Goal: Task Accomplishment & Management: Complete application form

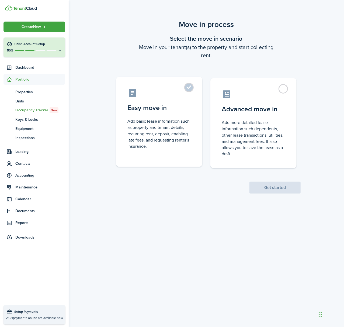
click at [187, 89] on label "Easy move in Add basic lease information such as property and tenant details, r…" at bounding box center [159, 122] width 86 height 90
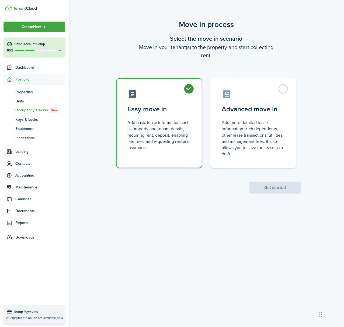
radio input "true"
click at [256, 183] on button "Get started" at bounding box center [274, 187] width 51 height 12
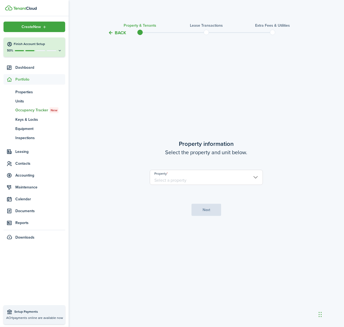
click at [177, 177] on input "Property" at bounding box center [206, 177] width 113 height 15
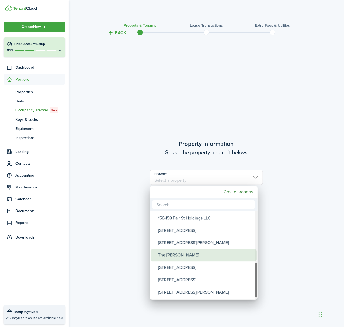
click at [185, 251] on div "The [PERSON_NAME]" at bounding box center [205, 255] width 95 height 12
type input "The [PERSON_NAME]"
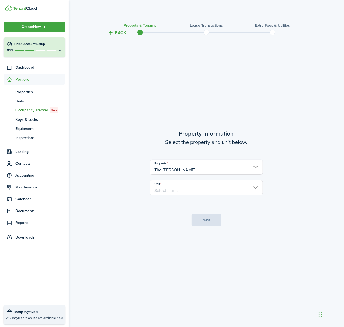
click at [208, 196] on unit-select "Unit" at bounding box center [206, 190] width 113 height 20
click at [209, 189] on input "Unit" at bounding box center [206, 187] width 113 height 15
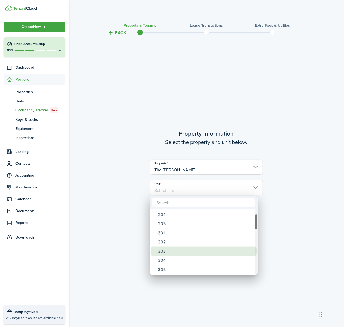
click at [182, 250] on div "303" at bounding box center [205, 250] width 95 height 9
type input "303"
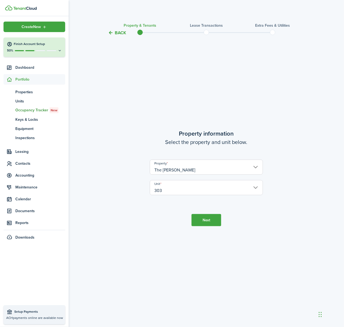
click at [207, 219] on button "Next" at bounding box center [206, 220] width 30 height 12
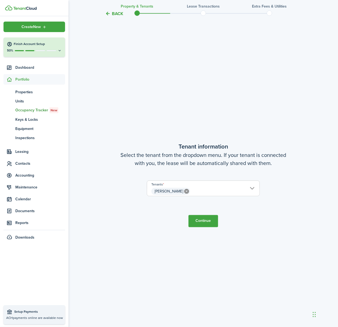
click at [208, 224] on button "Continue" at bounding box center [204, 221] width 30 height 12
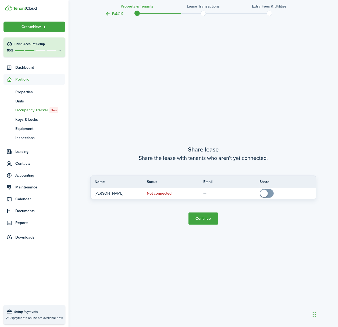
scroll to position [617, 0]
click at [206, 212] on button "Continue" at bounding box center [204, 218] width 30 height 12
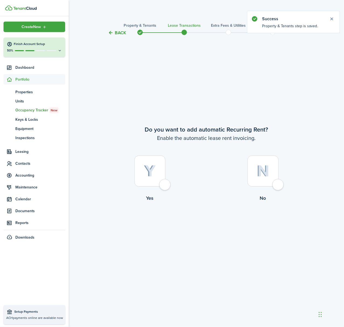
click at [161, 184] on div at bounding box center [149, 170] width 31 height 31
radio input "true"
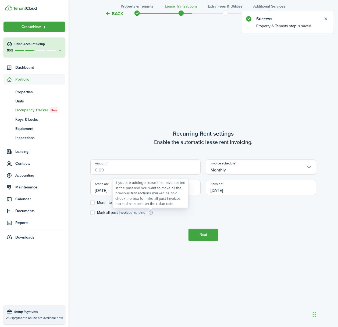
scroll to position [291, 0]
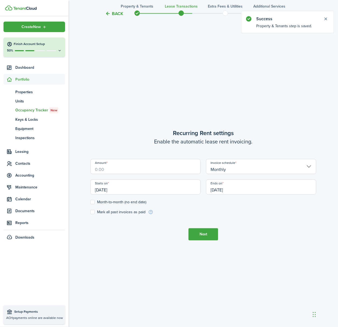
click at [112, 170] on input "Amount" at bounding box center [145, 166] width 110 height 15
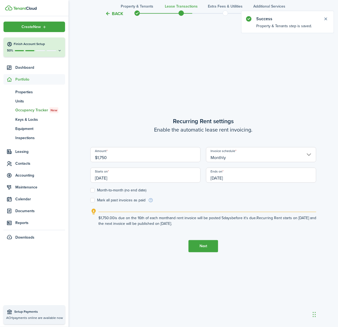
click at [111, 179] on input "[DATE]" at bounding box center [145, 174] width 110 height 15
type input "$1,750.00"
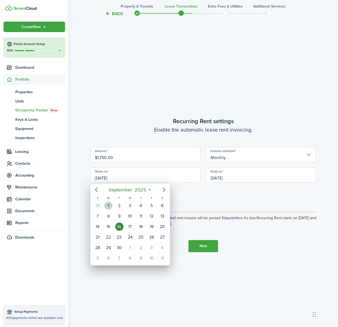
click at [113, 203] on div "[DATE]" at bounding box center [108, 205] width 11 height 10
type input "[DATE]"
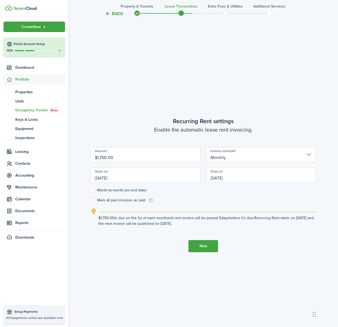
click at [232, 174] on input "[DATE]" at bounding box center [261, 174] width 110 height 15
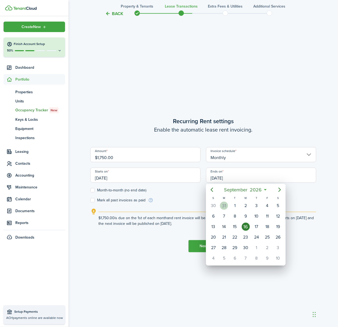
click at [226, 204] on div "31" at bounding box center [224, 205] width 8 height 8
type input "[DATE]"
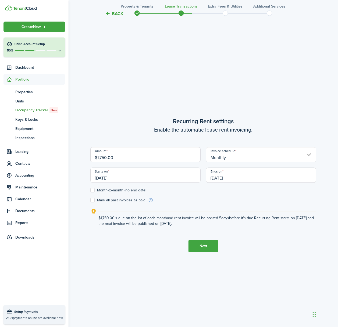
click at [226, 176] on input "[DATE]" at bounding box center [261, 174] width 110 height 15
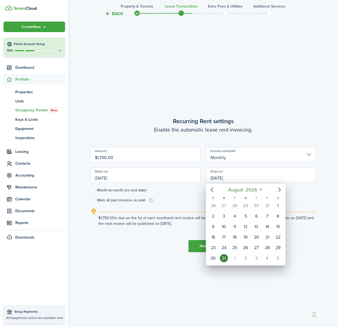
drag, startPoint x: 180, startPoint y: 212, endPoint x: 185, endPoint y: 213, distance: 5.1
click at [180, 212] on div at bounding box center [169, 163] width 425 height 413
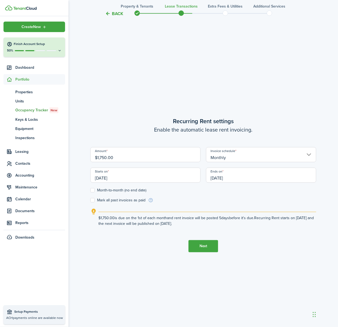
click at [204, 252] on tc-wizard-step "Recurring Rent settings Enable the automatic lease rent invoicing. Amount $1,75…" at bounding box center [203, 184] width 226 height 327
click at [205, 246] on button "Next" at bounding box center [204, 246] width 30 height 12
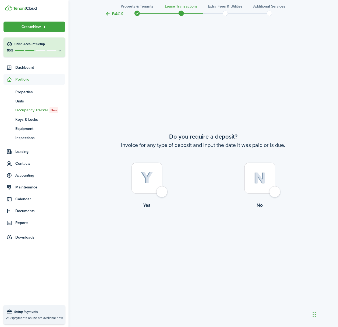
click at [169, 197] on label "Yes" at bounding box center [146, 186] width 113 height 49
radio input "true"
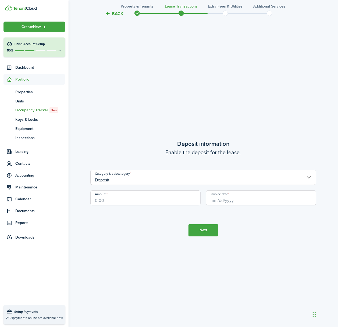
scroll to position [944, 0]
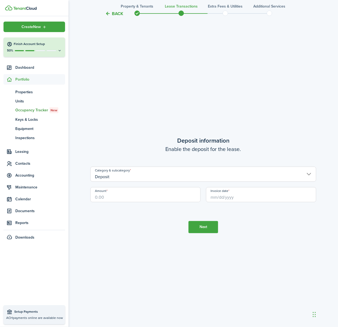
click at [128, 196] on input "Amount" at bounding box center [145, 194] width 110 height 15
click at [104, 191] on input "Amount" at bounding box center [145, 194] width 110 height 15
click at [219, 197] on input "Invoice date" at bounding box center [261, 194] width 110 height 15
type input "$2,625.00"
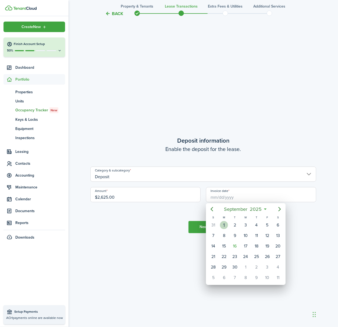
click at [225, 226] on div "1" at bounding box center [224, 225] width 8 height 8
type input "[DATE]"
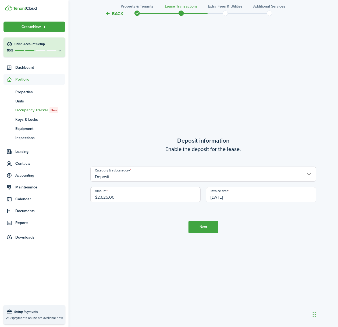
click at [203, 227] on button "Next" at bounding box center [204, 227] width 30 height 12
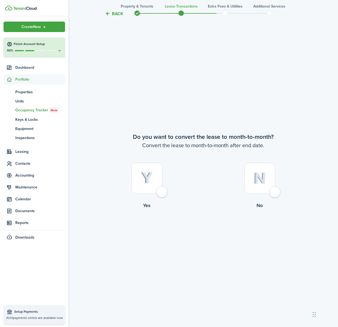
scroll to position [1271, 0]
click at [163, 191] on div at bounding box center [147, 177] width 31 height 31
radio input "true"
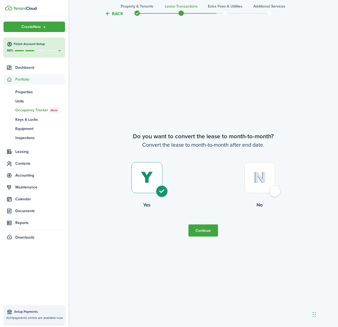
click at [215, 231] on button "Continue" at bounding box center [204, 230] width 30 height 12
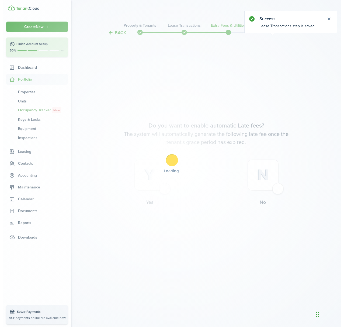
scroll to position [0, 0]
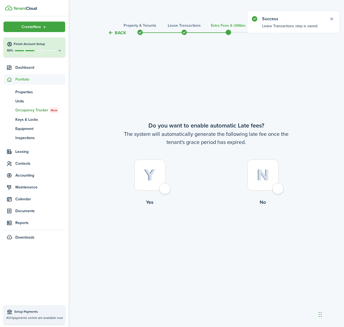
click at [165, 188] on div at bounding box center [149, 174] width 31 height 31
radio input "true"
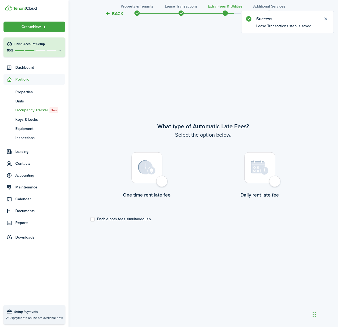
click at [161, 182] on div at bounding box center [147, 167] width 31 height 31
radio input "true"
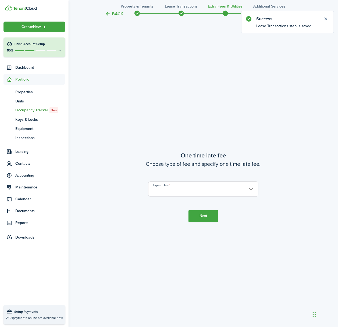
scroll to position [617, 0]
click at [167, 193] on input "Type of fee" at bounding box center [203, 186] width 110 height 15
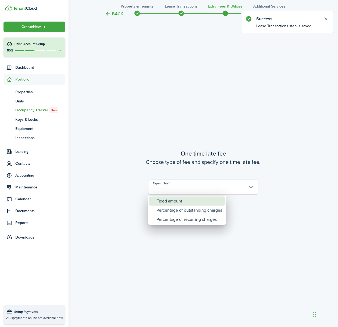
click at [178, 200] on div "Fixed amount" at bounding box center [190, 200] width 66 height 9
type input "Fixed amount"
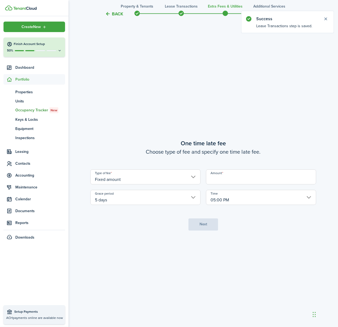
click at [230, 176] on input "Amount" at bounding box center [261, 176] width 110 height 15
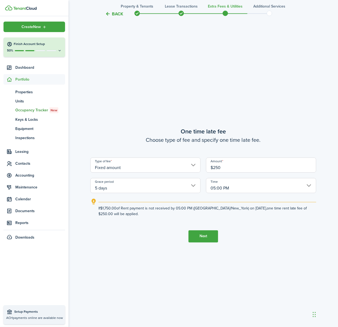
click at [158, 182] on input "5 days" at bounding box center [145, 185] width 110 height 15
type input "$250.00"
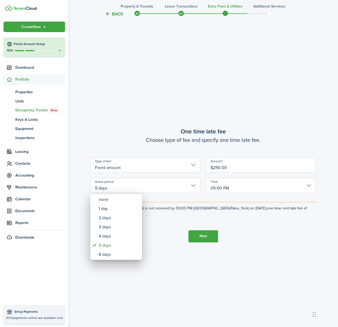
drag, startPoint x: 184, startPoint y: 135, endPoint x: 184, endPoint y: 138, distance: 3.0
click at [184, 135] on div at bounding box center [169, 163] width 425 height 413
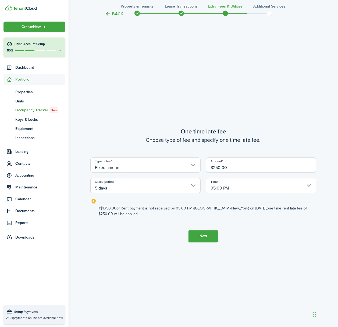
click at [206, 239] on button "Next" at bounding box center [204, 236] width 30 height 12
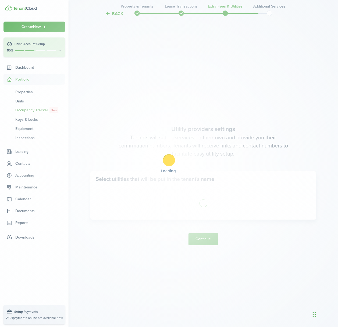
scroll to position [944, 0]
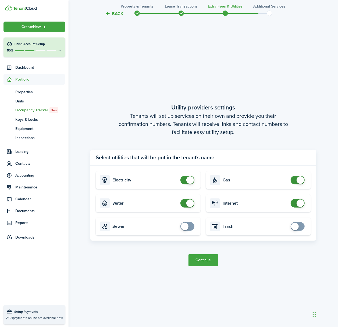
click at [198, 263] on button "Continue" at bounding box center [204, 260] width 30 height 12
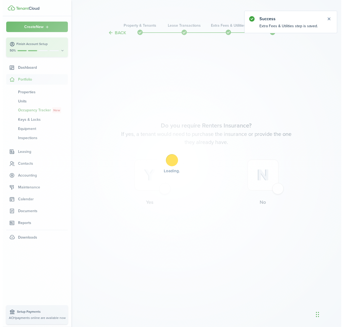
scroll to position [0, 0]
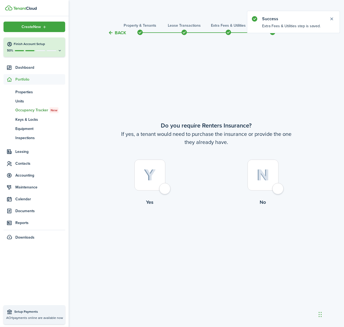
drag, startPoint x: 278, startPoint y: 187, endPoint x: 277, endPoint y: 191, distance: 4.2
click at [278, 187] on div at bounding box center [262, 174] width 31 height 31
radio input "true"
click at [211, 228] on button "Complete move in" at bounding box center [207, 228] width 40 height 12
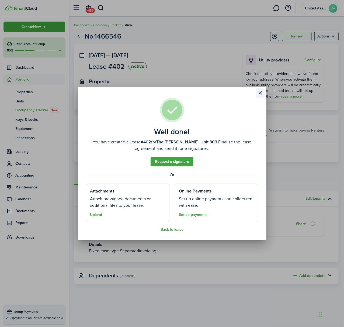
click at [262, 92] on button "Close modal" at bounding box center [260, 92] width 9 height 9
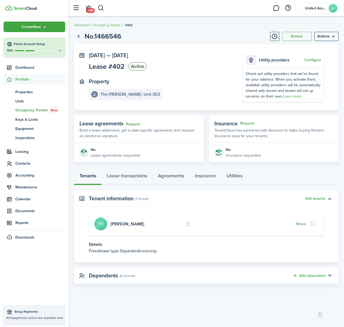
click at [108, 221] on card "[PERSON_NAME] TH Share" at bounding box center [206, 224] width 235 height 24
click at [100, 226] on avatar-text "TH" at bounding box center [100, 223] width 13 height 13
drag, startPoint x: 107, startPoint y: 219, endPoint x: 134, endPoint y: 222, distance: 27.1
click at [107, 220] on card-avatar "TH" at bounding box center [100, 223] width 13 height 13
click at [130, 225] on link "[PERSON_NAME]" at bounding box center [127, 224] width 34 height 6
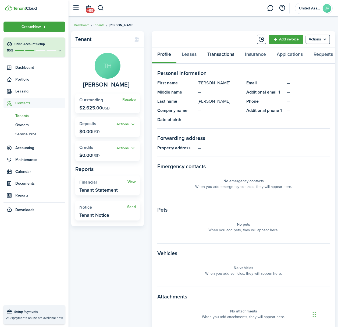
click at [219, 56] on link "Transactions" at bounding box center [221, 55] width 38 height 16
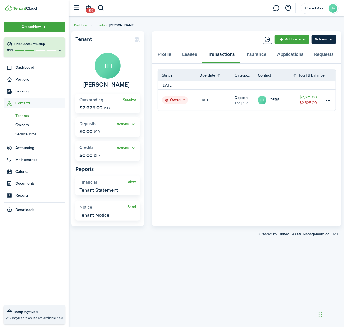
click at [320, 40] on menu-btn "Actions" at bounding box center [324, 39] width 24 height 9
click at [291, 41] on link "Add invoice" at bounding box center [292, 39] width 34 height 9
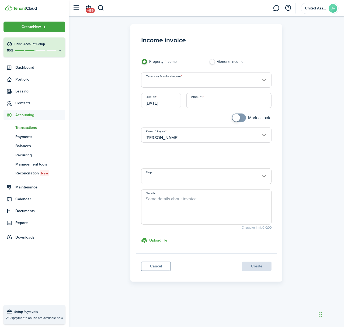
click at [183, 84] on input "Category & subcategory" at bounding box center [206, 79] width 131 height 15
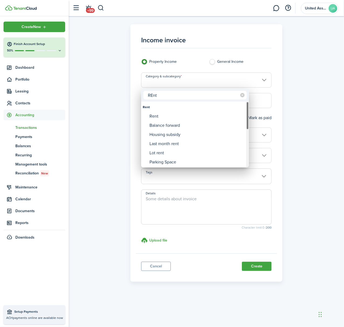
type input "REnt"
click at [181, 114] on div "Rent" at bounding box center [196, 115] width 95 height 9
type input "Rent"
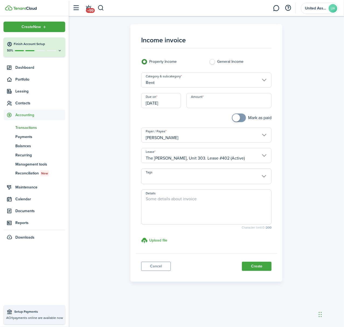
click at [154, 178] on span at bounding box center [206, 178] width 130 height 9
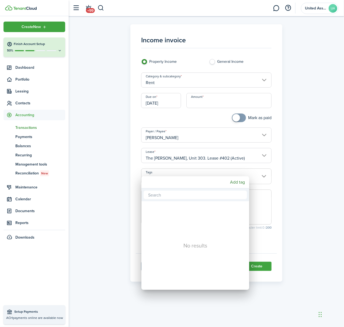
click at [125, 164] on div at bounding box center [172, 163] width 430 height 413
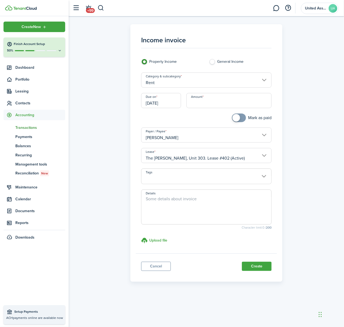
click at [184, 103] on div "Amount" at bounding box center [229, 103] width 90 height 20
click at [223, 99] on input "Amount" at bounding box center [228, 100] width 85 height 15
click at [169, 103] on input "[DATE]" at bounding box center [161, 100] width 40 height 15
type input "$1,750.00"
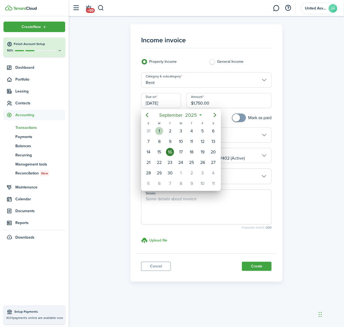
click at [161, 126] on div "[DATE]" at bounding box center [159, 131] width 11 height 10
type input "[DATE]"
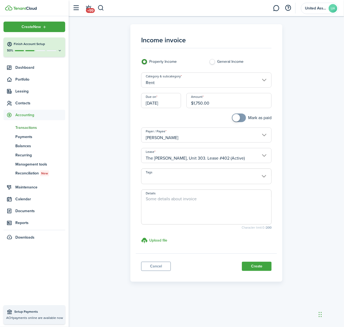
click at [258, 264] on button "Create" at bounding box center [257, 265] width 30 height 9
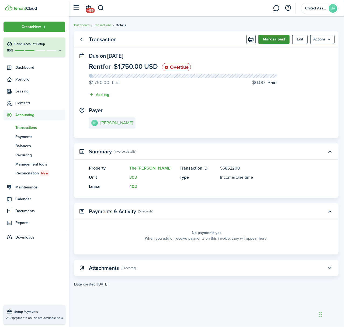
click at [279, 38] on button "Mark as paid" at bounding box center [273, 39] width 31 height 9
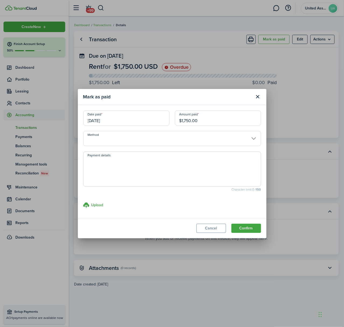
drag, startPoint x: 206, startPoint y: 122, endPoint x: 149, endPoint y: 123, distance: 57.4
click at [149, 123] on div "Date paid [DATE] Amount paid $1,750.00" at bounding box center [172, 120] width 183 height 20
click at [149, 123] on input "[DATE]" at bounding box center [126, 117] width 86 height 15
type input "$193.00"
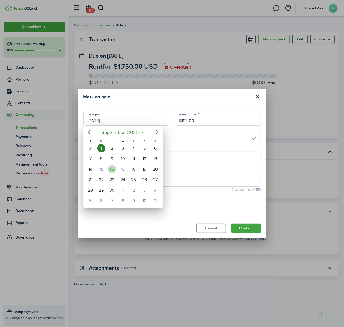
click at [108, 167] on div "16" at bounding box center [112, 169] width 8 height 8
type input "[DATE]"
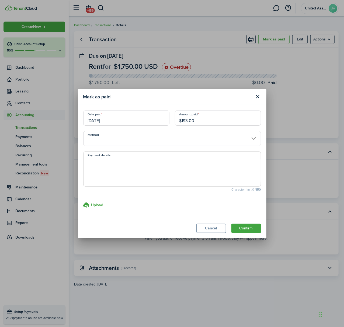
click at [139, 141] on input "Method" at bounding box center [172, 138] width 178 height 15
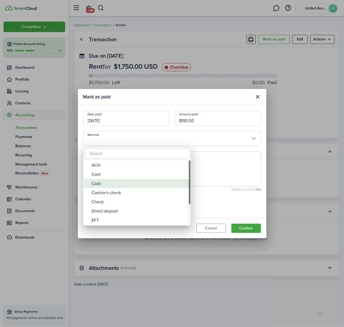
click at [125, 183] on div "Cash" at bounding box center [139, 183] width 95 height 9
type input "Cash"
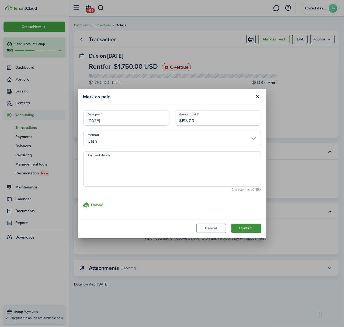
click at [248, 225] on button "Confirm" at bounding box center [246, 228] width 30 height 9
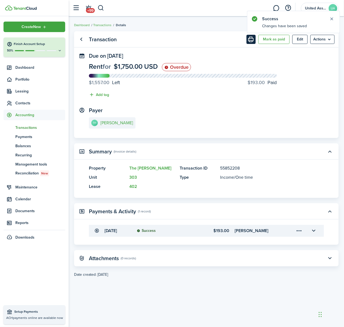
click at [247, 41] on button "Print" at bounding box center [250, 39] width 9 height 9
